Goal: Task Accomplishment & Management: Complete application form

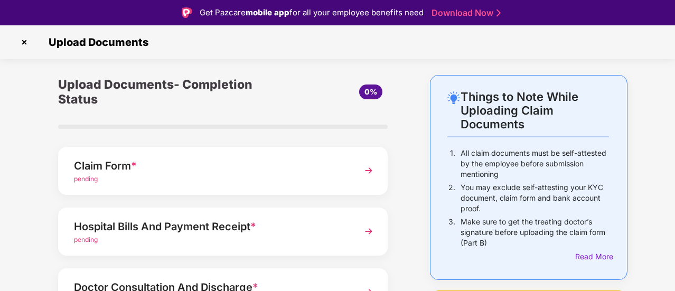
click at [362, 171] on img at bounding box center [368, 170] width 19 height 19
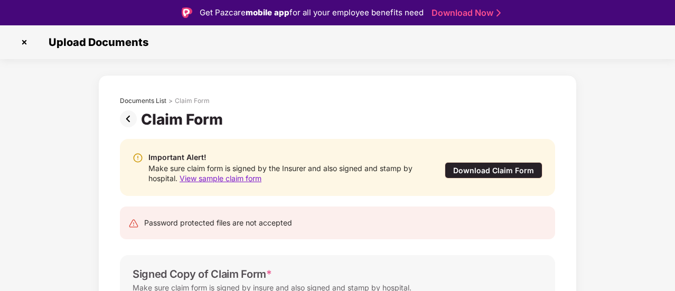
scroll to position [126, 0]
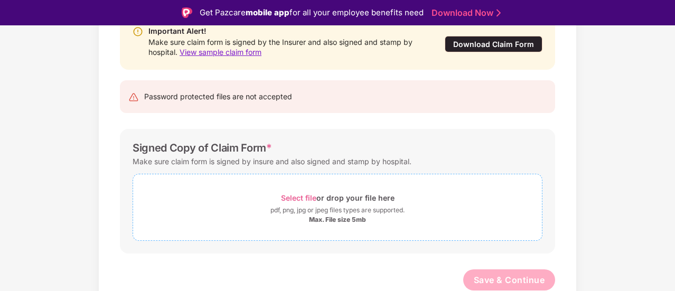
click at [297, 201] on div "Select file or drop your file here" at bounding box center [338, 198] width 114 height 14
click at [298, 195] on span "Select file" at bounding box center [298, 197] width 35 height 9
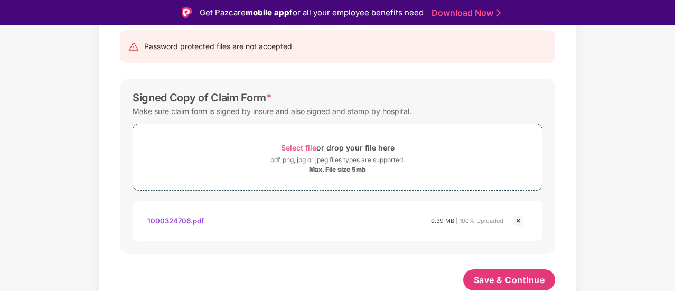
scroll to position [25, 0]
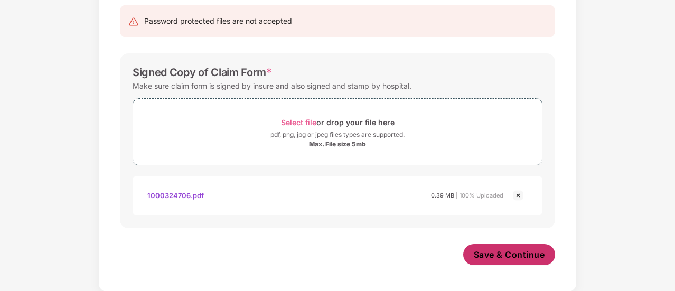
click at [512, 253] on span "Save & Continue" at bounding box center [509, 255] width 71 height 12
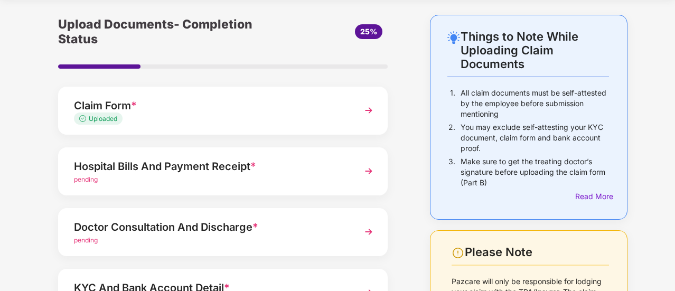
scroll to position [0, 0]
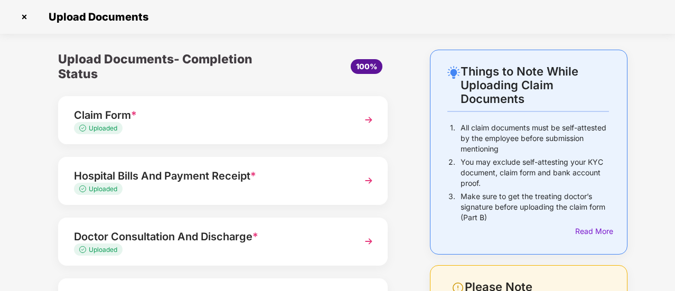
scroll to position [165, 0]
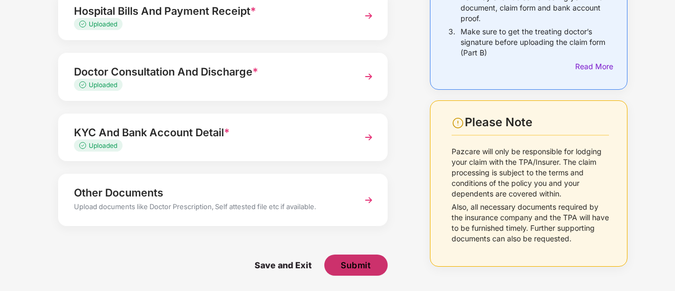
click at [357, 265] on span "Submit" at bounding box center [356, 265] width 30 height 12
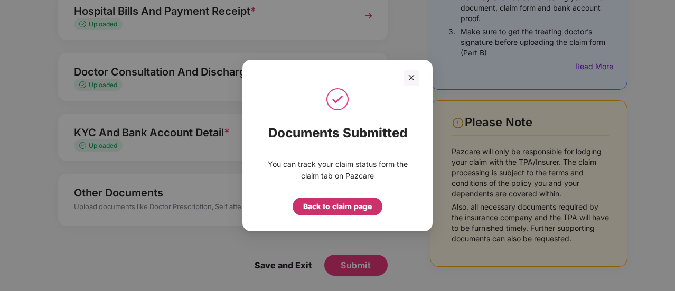
click at [329, 206] on div "Back to claim page" at bounding box center [337, 207] width 69 height 12
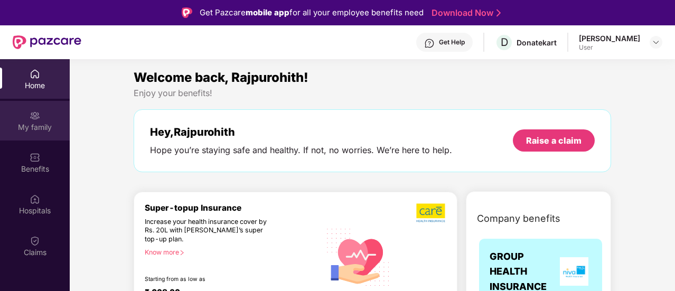
click at [32, 120] on img at bounding box center [35, 115] width 11 height 11
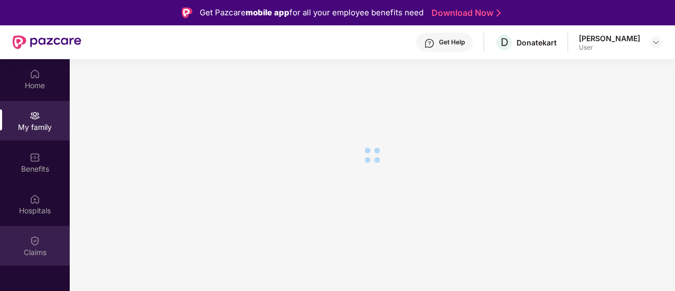
click at [38, 248] on div "Claims" at bounding box center [35, 252] width 70 height 11
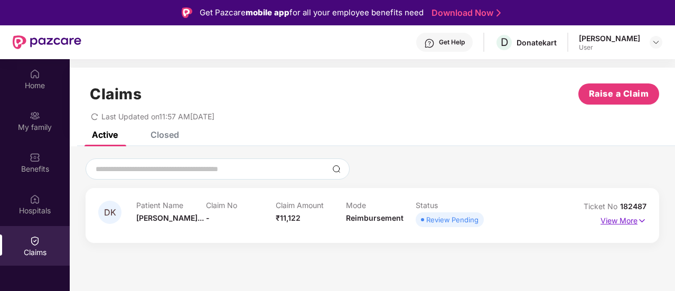
click at [609, 224] on p "View More" at bounding box center [623, 219] width 46 height 14
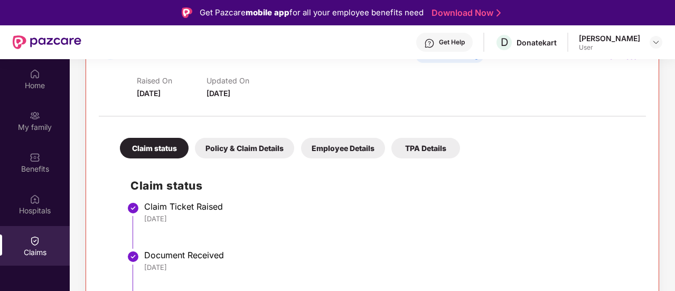
scroll to position [59, 0]
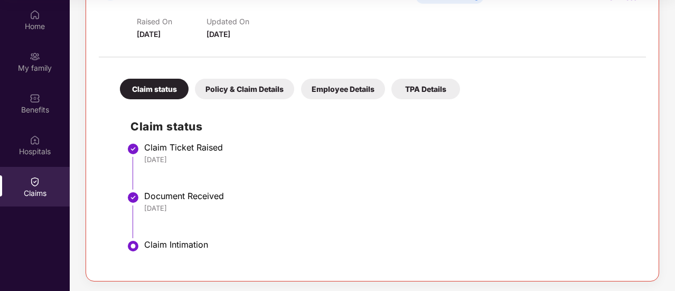
click at [237, 84] on div "Policy & Claim Details" at bounding box center [244, 89] width 99 height 21
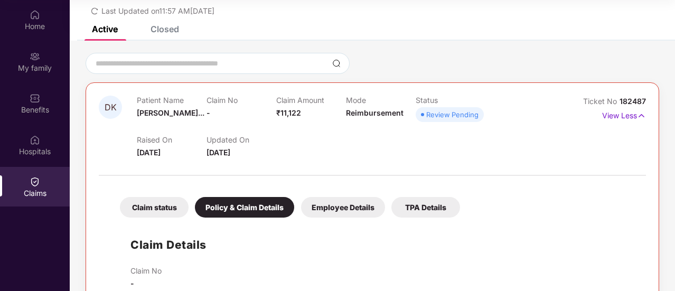
scroll to position [0, 0]
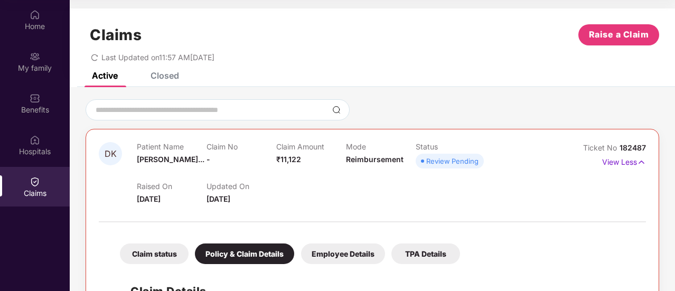
click at [357, 252] on div "Employee Details" at bounding box center [343, 253] width 84 height 21
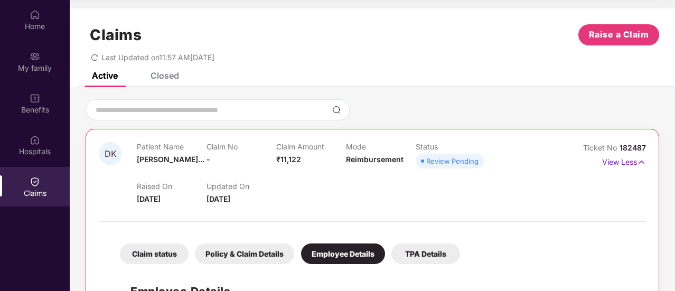
scroll to position [76, 0]
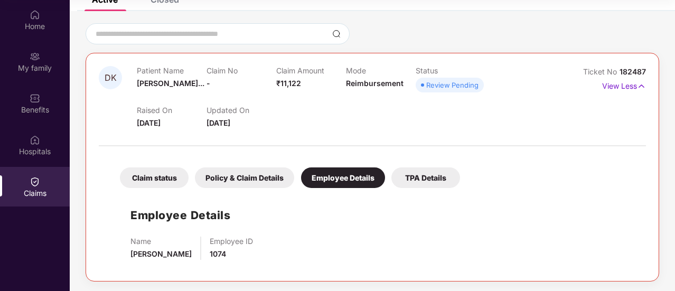
click at [418, 178] on div "TPA Details" at bounding box center [425, 177] width 69 height 21
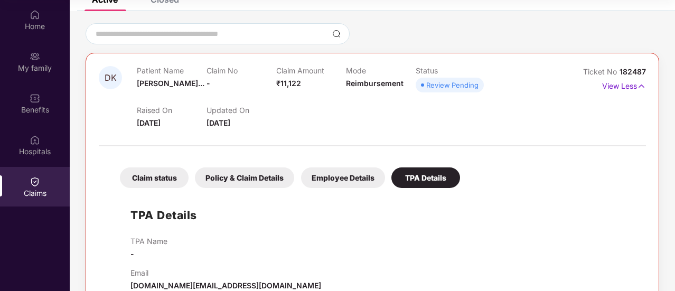
scroll to position [99, 0]
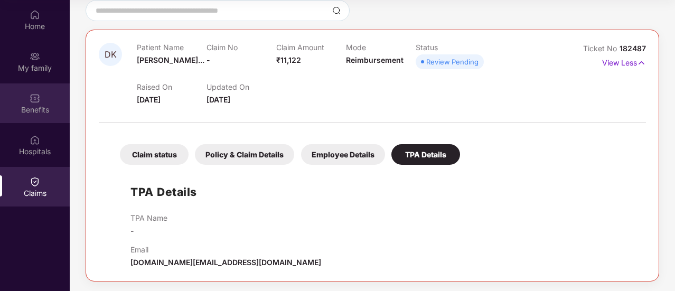
click at [46, 105] on div "Benefits" at bounding box center [35, 110] width 70 height 11
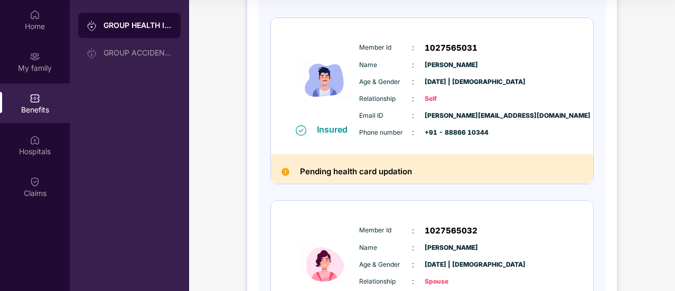
scroll to position [0, 0]
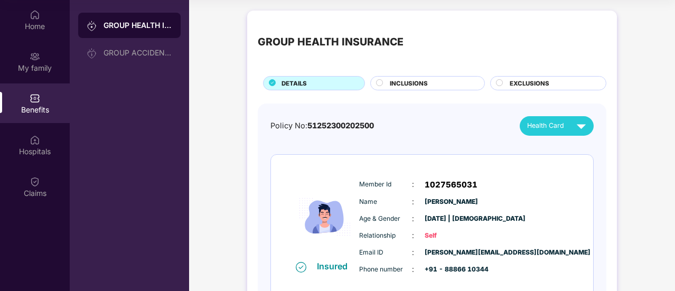
click at [401, 80] on span "INCLUSIONS" at bounding box center [409, 84] width 38 height 10
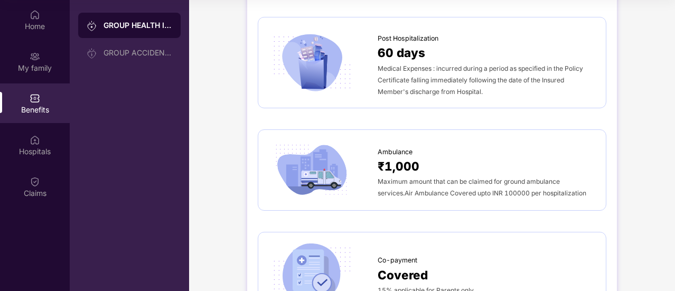
scroll to position [657, 0]
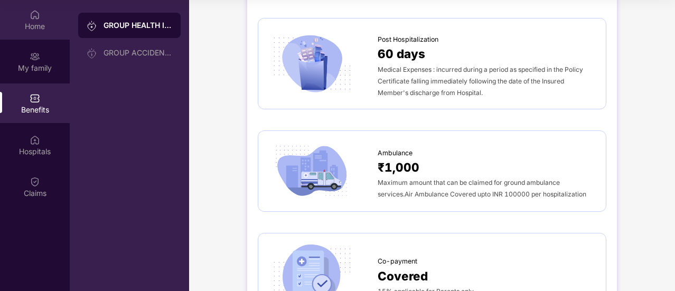
click at [31, 20] on img at bounding box center [35, 15] width 11 height 11
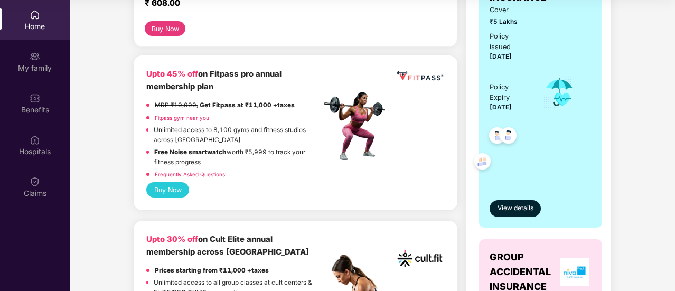
scroll to position [242, 0]
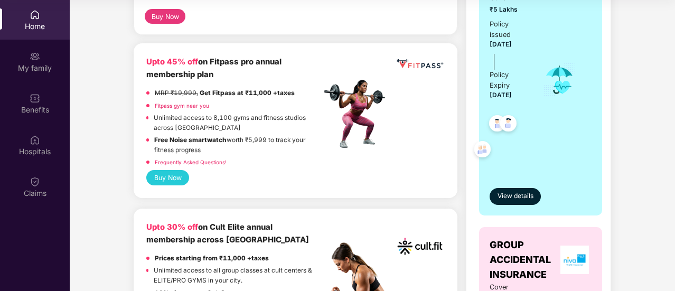
click at [186, 160] on link "Frequently Asked Questions!" at bounding box center [191, 162] width 72 height 6
